Goal: Information Seeking & Learning: Learn about a topic

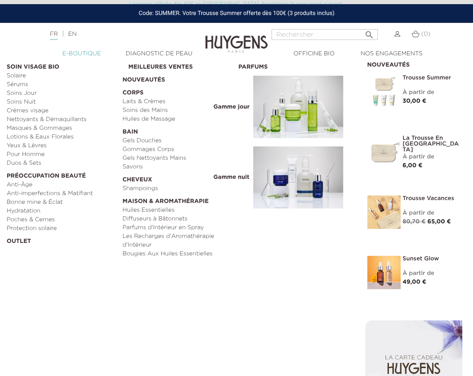
click at [70, 52] on link "  E-Boutique" at bounding box center [81, 54] width 77 height 9
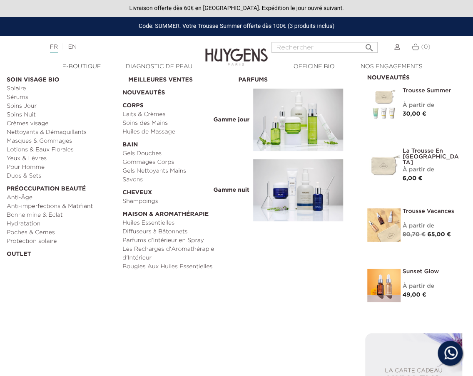
click at [291, 134] on img at bounding box center [298, 120] width 90 height 62
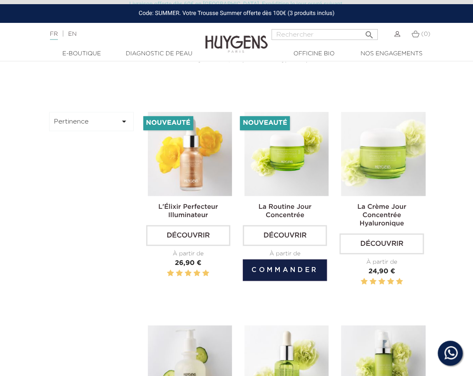
scroll to position [246, 0]
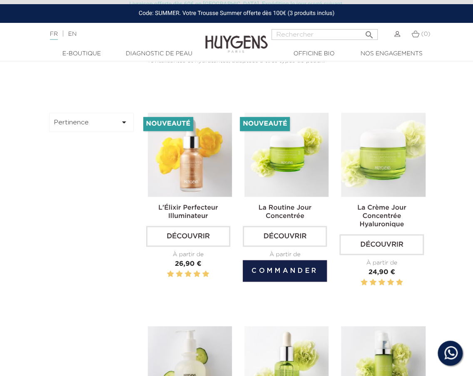
click at [293, 171] on img at bounding box center [286, 155] width 84 height 84
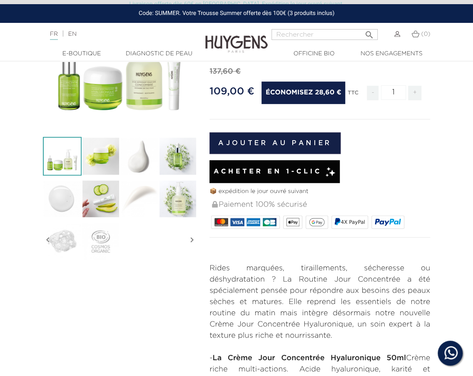
scroll to position [134, 0]
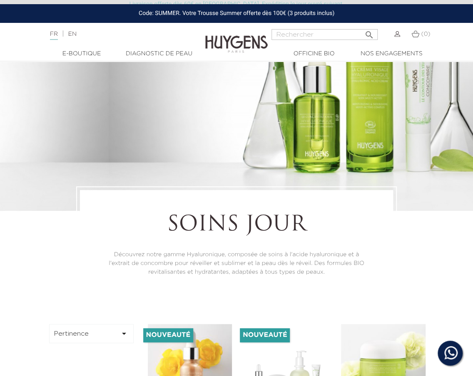
scroll to position [32, 0]
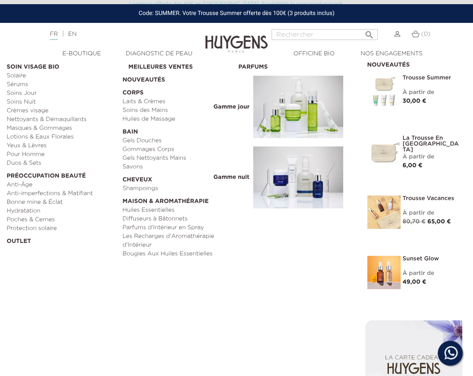
click at [294, 180] on img at bounding box center [298, 177] width 90 height 62
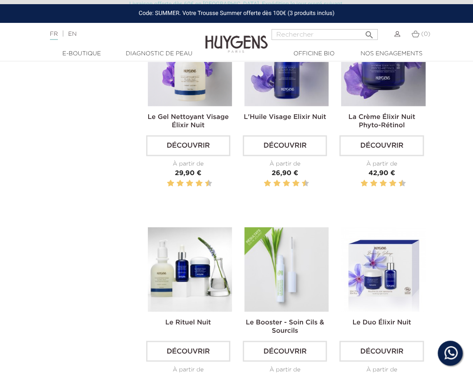
scroll to position [333, 0]
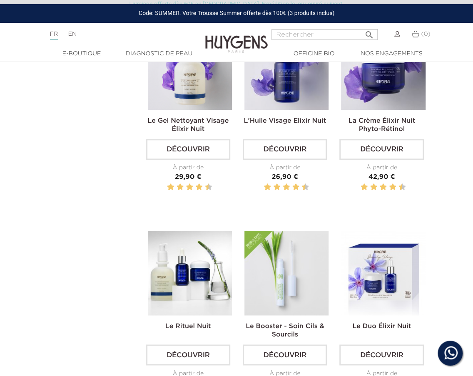
click at [200, 297] on img at bounding box center [190, 273] width 84 height 84
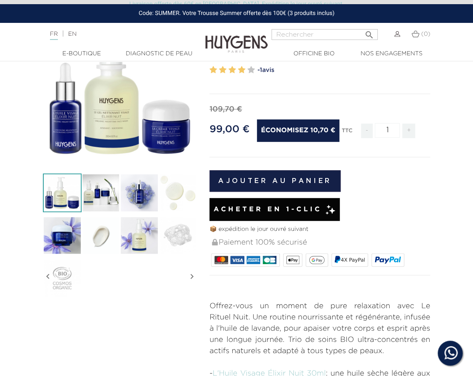
scroll to position [96, 0]
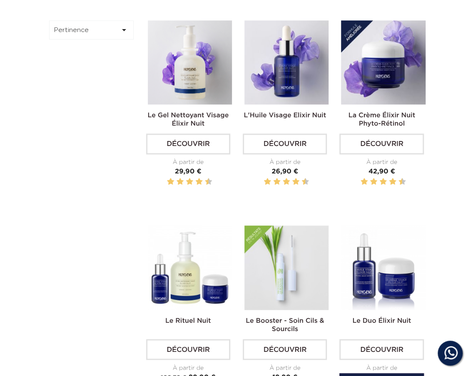
scroll to position [338, 0]
click at [369, 248] on img at bounding box center [383, 268] width 84 height 84
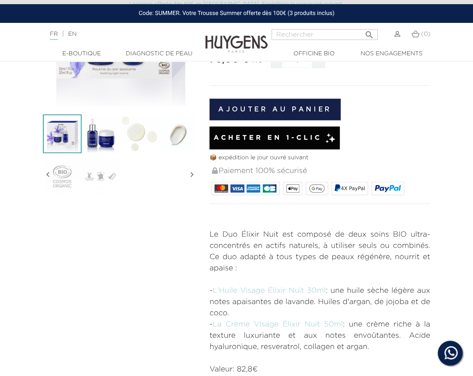
scroll to position [156, 0]
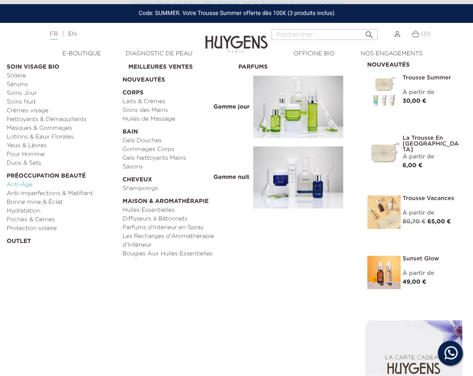
click at [22, 182] on link "Anti-Âge" at bounding box center [62, 185] width 110 height 9
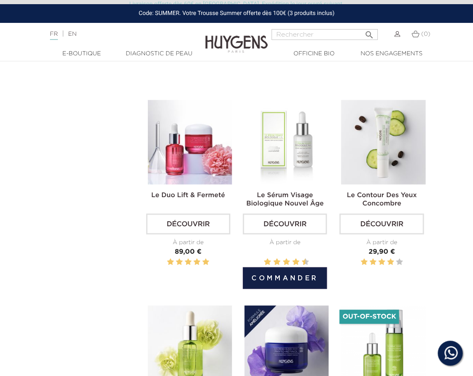
scroll to position [477, 0]
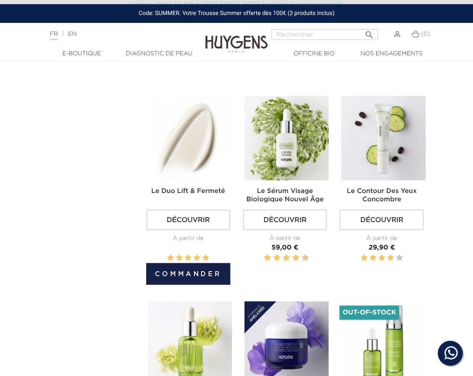
click at [183, 179] on div "Le Duo Lift & Fermeté Découvrir À partir de Prix 89,00 €" at bounding box center [188, 188] width 84 height 184
click at [201, 189] on link "Le Duo Lift & Fermeté" at bounding box center [188, 191] width 74 height 7
